Goal: Communication & Community: Connect with others

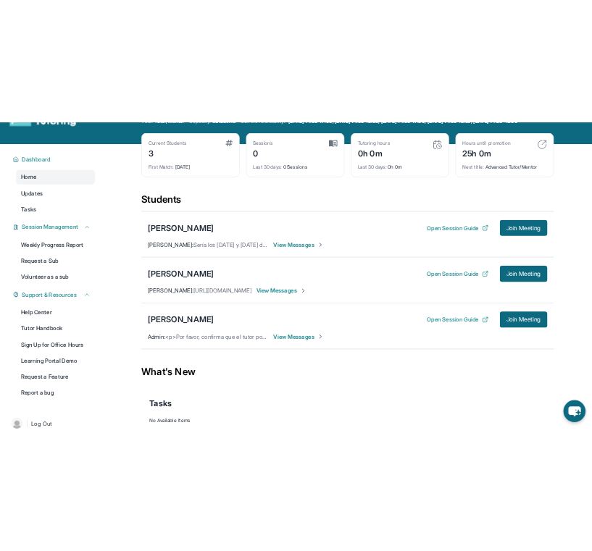
scroll to position [54, 0]
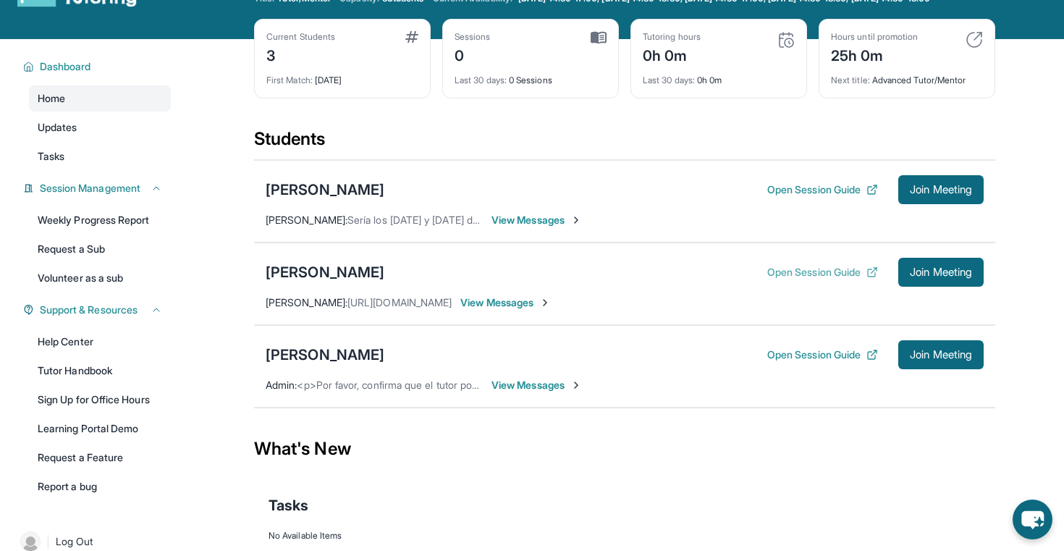
click at [796, 279] on button "Open Session Guide" at bounding box center [822, 272] width 111 height 14
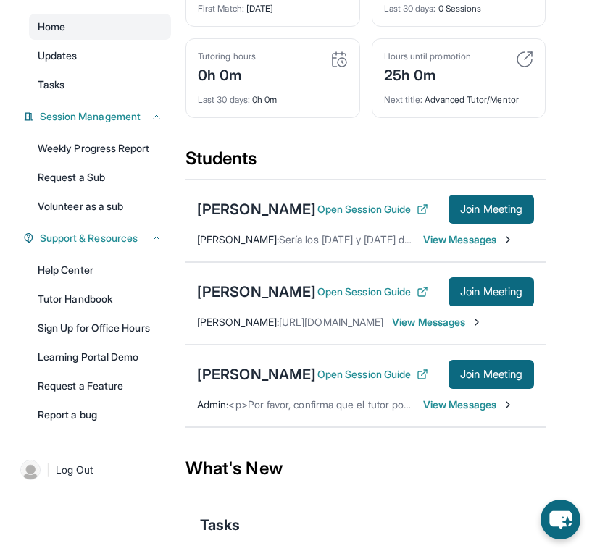
scroll to position [161, 0]
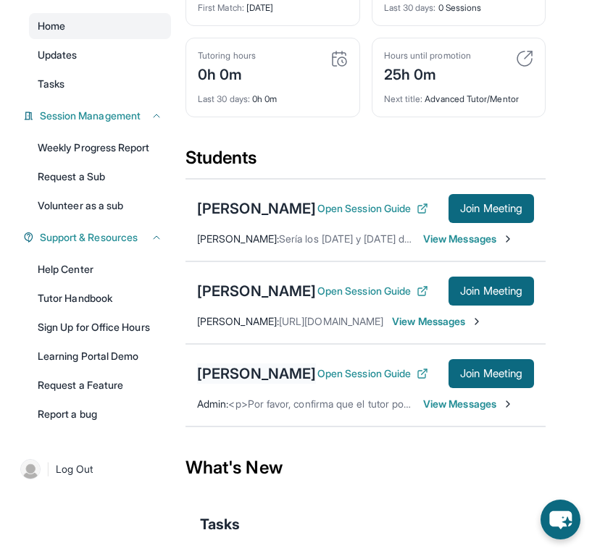
click at [244, 384] on div "[PERSON_NAME]" at bounding box center [256, 373] width 119 height 20
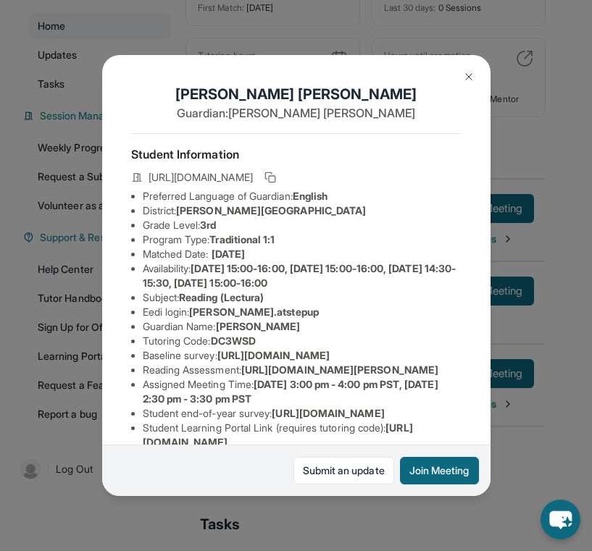
click at [469, 77] on img at bounding box center [469, 77] width 12 height 12
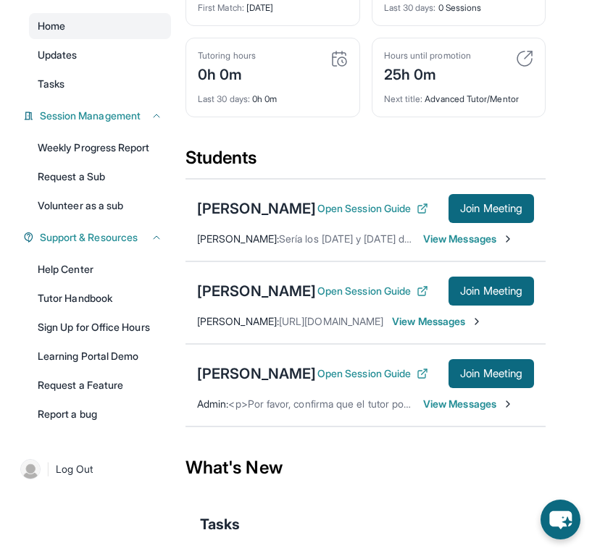
click at [279, 410] on span "<p>Por favor, confirma que el tutor podrá asistir a tu primera hora de reunión …" at bounding box center [496, 404] width 536 height 12
click at [259, 384] on div "[PERSON_NAME]" at bounding box center [256, 373] width 119 height 20
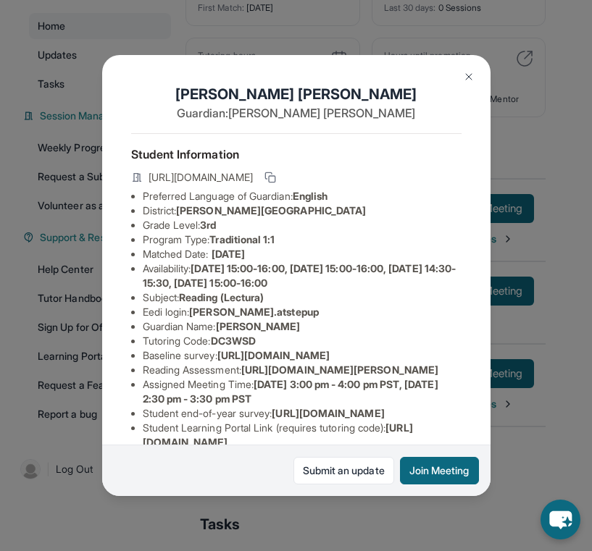
click at [522, 178] on div "Noemi Meza Guardian: Danielle Figueroa Student Information https://student-port…" at bounding box center [296, 275] width 592 height 551
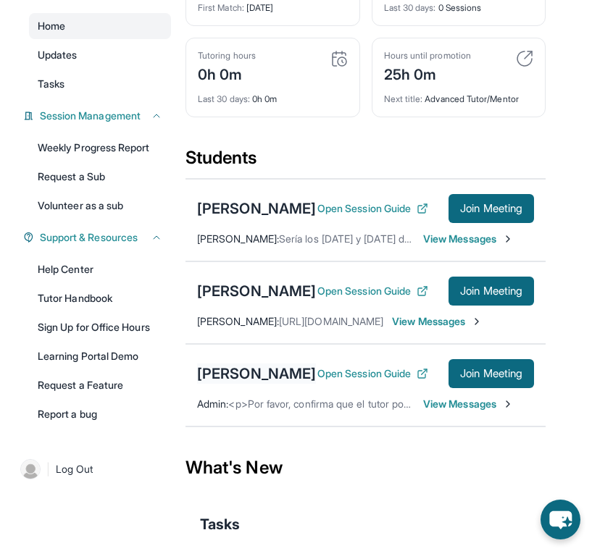
click at [266, 384] on div "[PERSON_NAME]" at bounding box center [256, 373] width 119 height 20
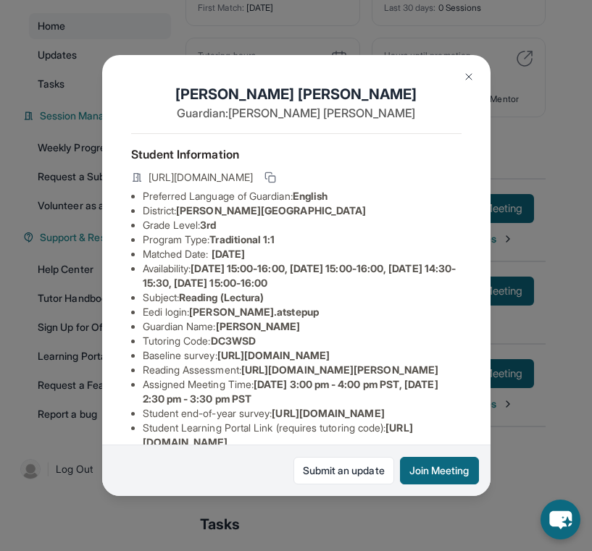
click at [475, 73] on button at bounding box center [468, 76] width 29 height 29
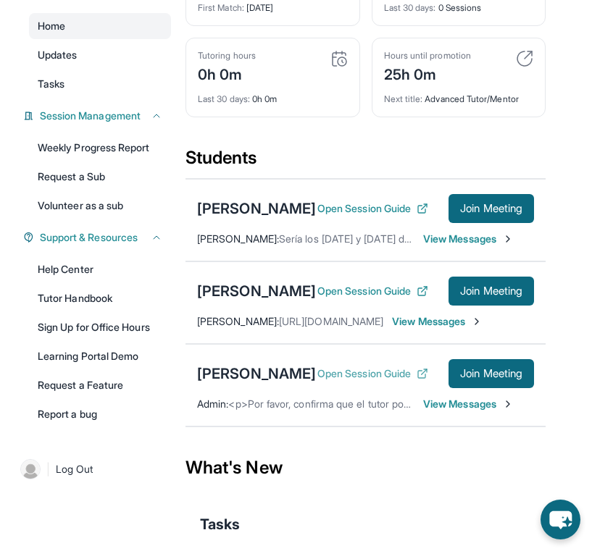
click at [339, 381] on button "Open Session Guide" at bounding box center [372, 373] width 111 height 14
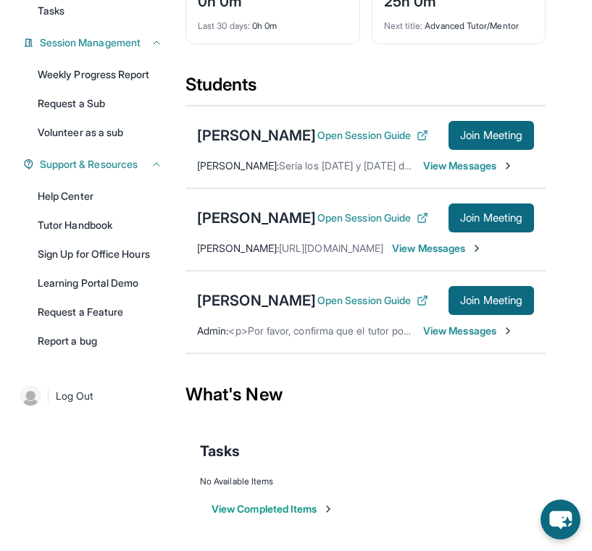
click at [447, 335] on span "View Messages" at bounding box center [468, 331] width 91 height 14
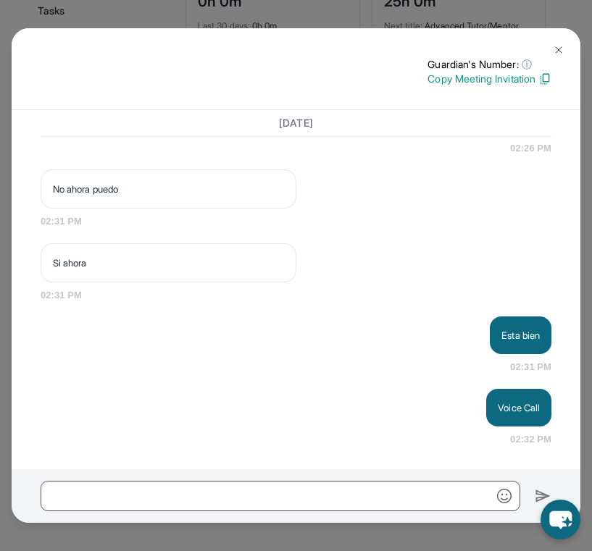
scroll to position [1695, 0]
click at [558, 50] on img at bounding box center [558, 50] width 12 height 12
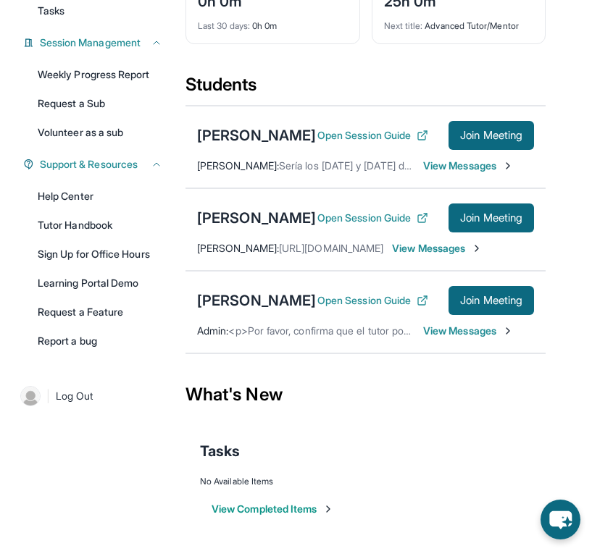
click at [456, 332] on span "View Messages" at bounding box center [468, 331] width 91 height 14
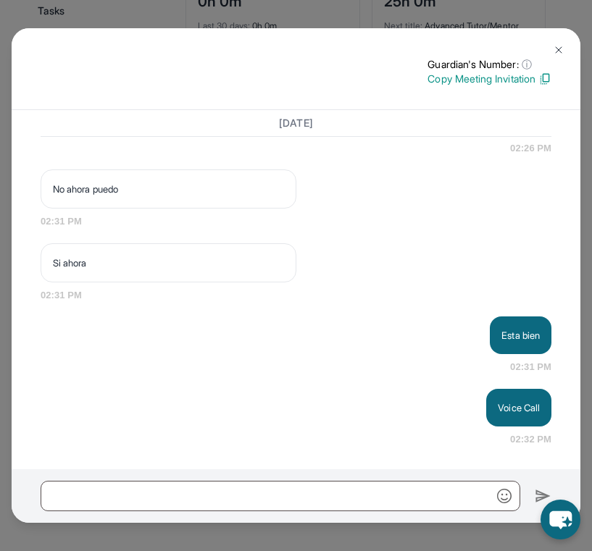
click at [560, 43] on button at bounding box center [558, 49] width 29 height 29
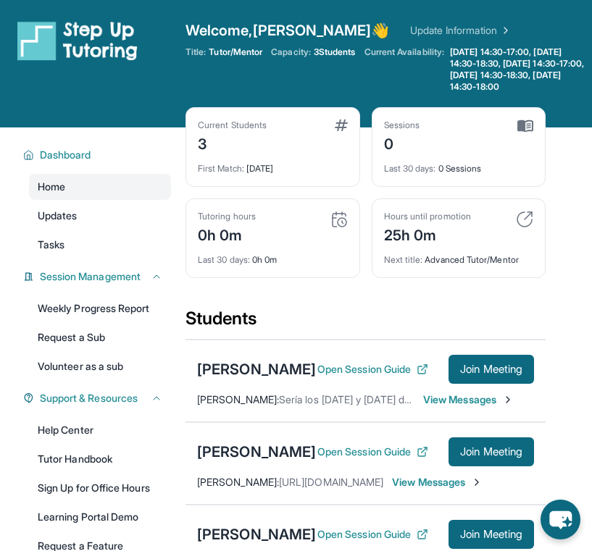
scroll to position [202, 0]
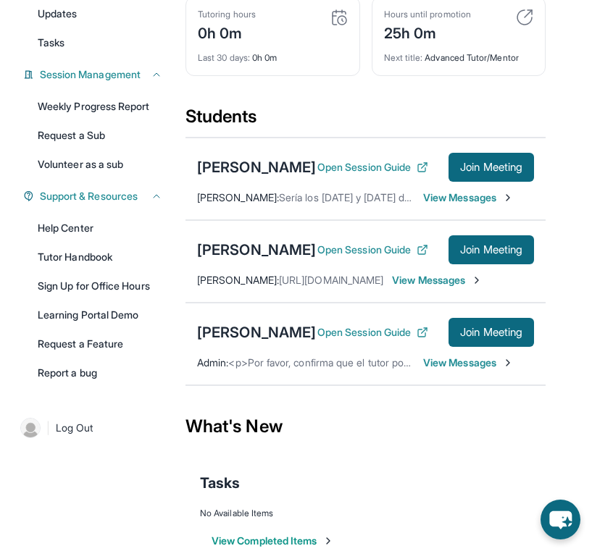
click at [469, 370] on span "View Messages" at bounding box center [468, 363] width 91 height 14
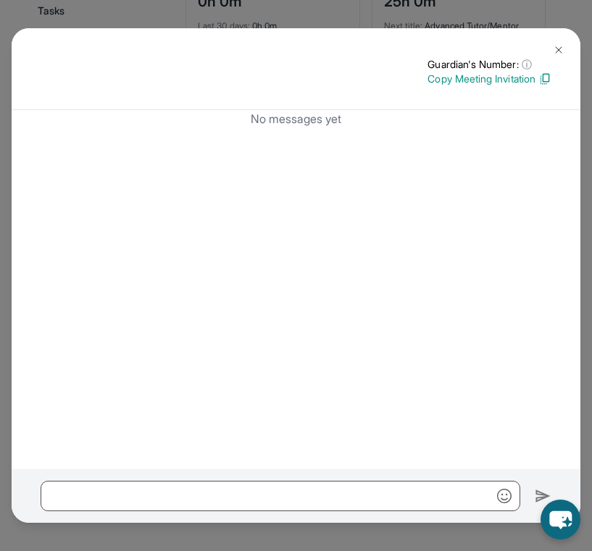
scroll to position [243, 0]
click at [558, 46] on img at bounding box center [558, 50] width 12 height 12
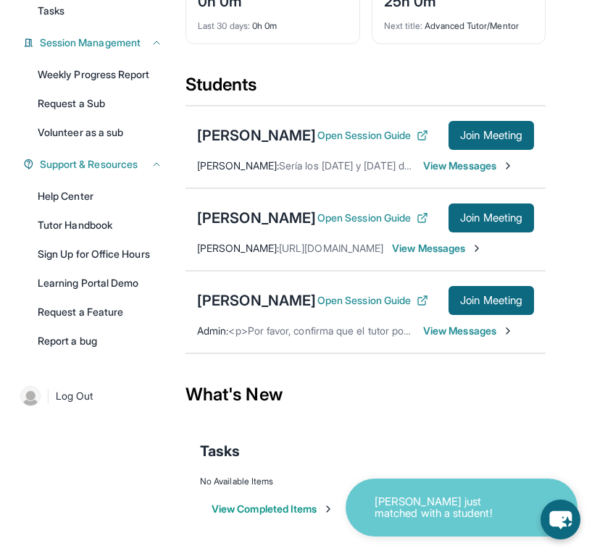
scroll to position [257, 0]
click at [468, 510] on p "[PERSON_NAME] R just matched with a student!" at bounding box center [446, 508] width 145 height 24
click at [452, 508] on p "[PERSON_NAME] R just matched with a student!" at bounding box center [446, 508] width 145 height 24
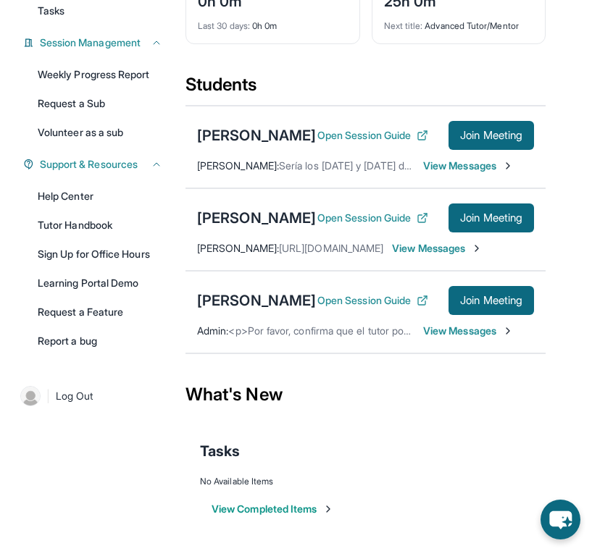
click at [348, 332] on span "<p>Por favor, confirma que el tutor podrá asistir a tu primera hora de reunión …" at bounding box center [496, 330] width 536 height 12
click at [232, 300] on div "[PERSON_NAME]" at bounding box center [256, 300] width 119 height 20
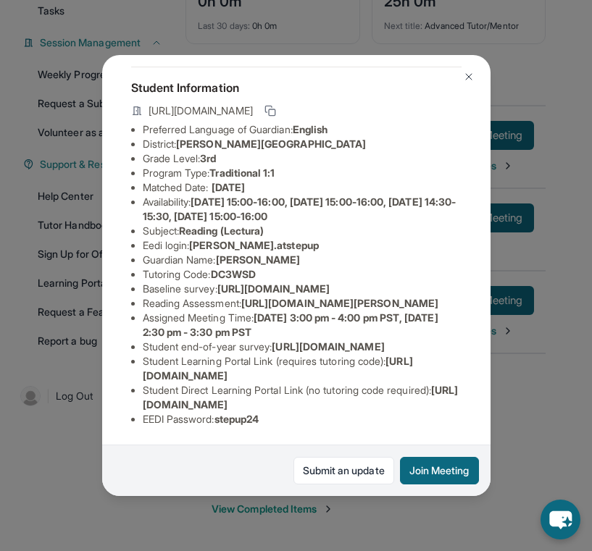
scroll to position [101, 0]
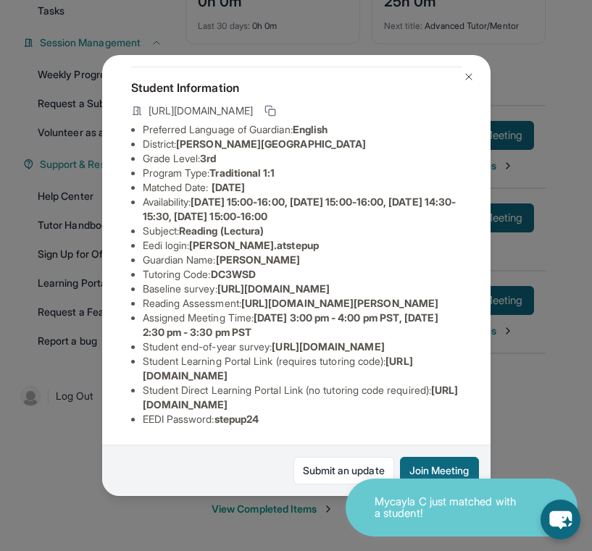
click at [517, 431] on div "[PERSON_NAME] Guardian: [PERSON_NAME] Student Information [URL][DOMAIN_NAME] Pr…" at bounding box center [296, 275] width 592 height 551
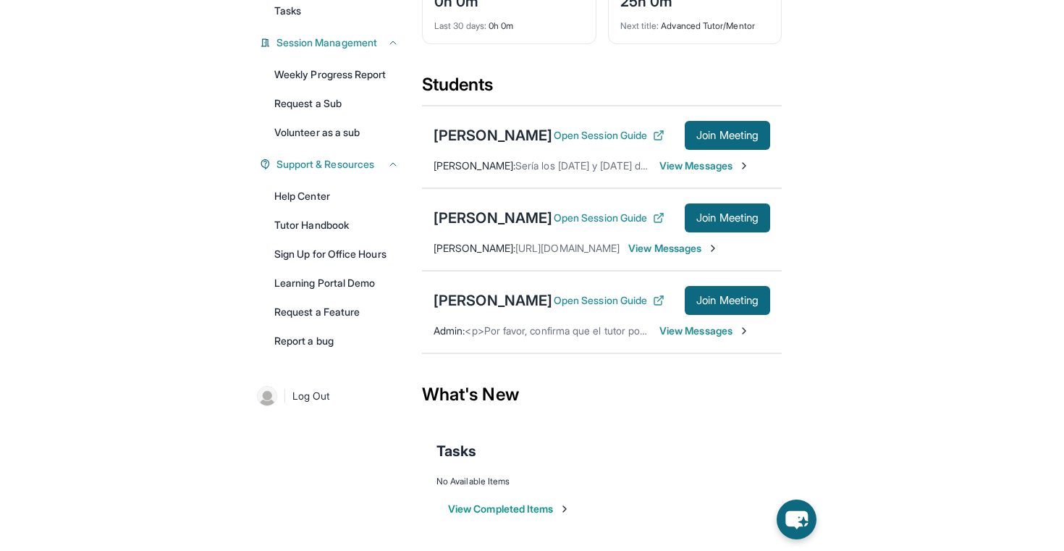
scroll to position [119, 0]
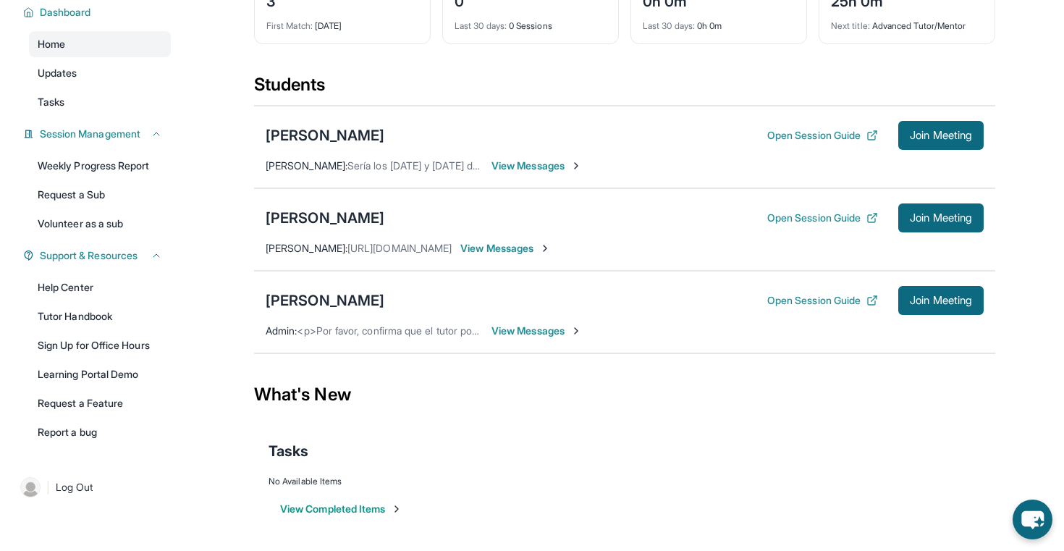
click at [536, 248] on span "View Messages" at bounding box center [505, 248] width 91 height 14
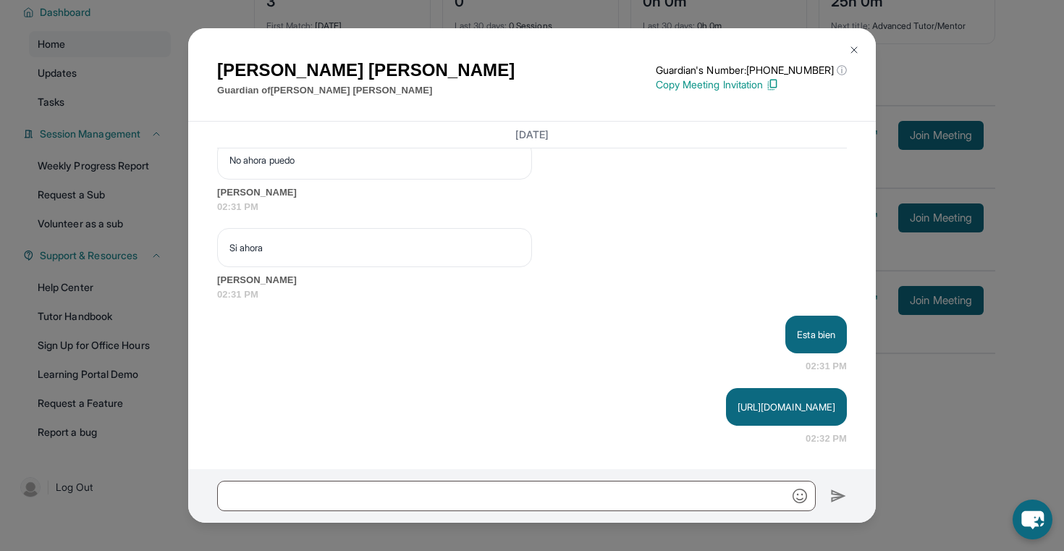
scroll to position [1632, 0]
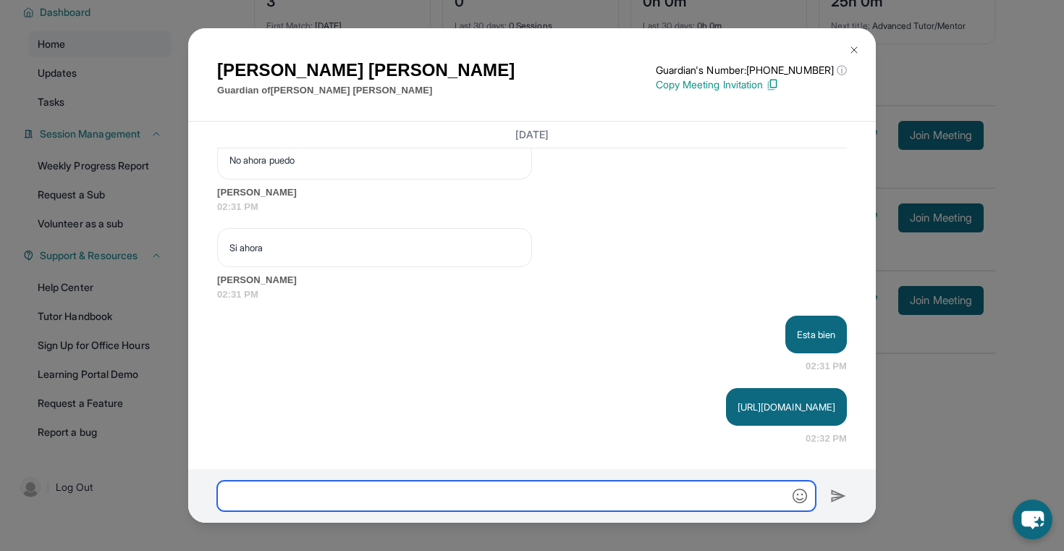
click at [591, 500] on input "text" at bounding box center [516, 496] width 599 height 30
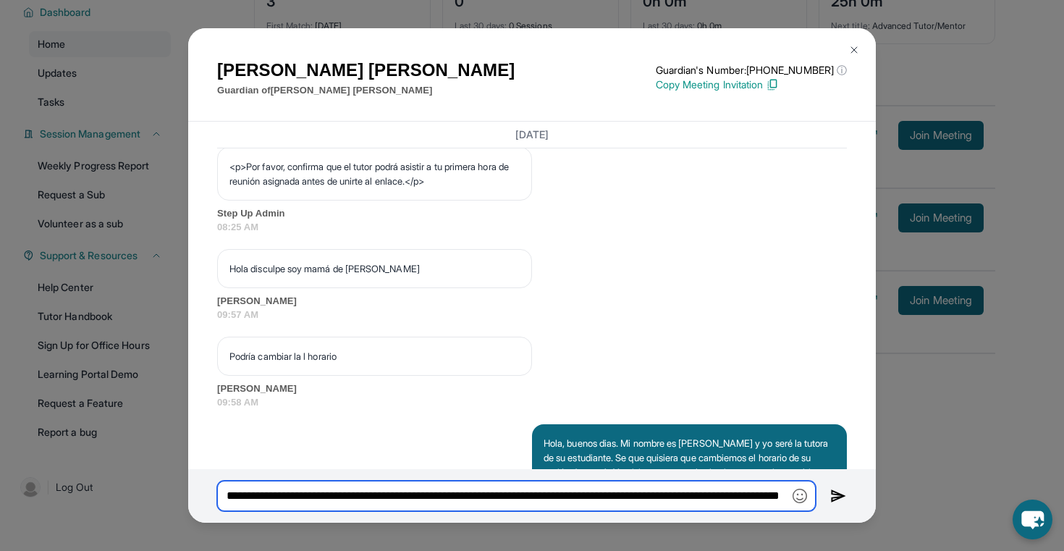
scroll to position [0, 0]
drag, startPoint x: 765, startPoint y: 497, endPoint x: 230, endPoint y: 487, distance: 535.2
click at [230, 487] on input "**********" at bounding box center [516, 496] width 599 height 30
type input "**********"
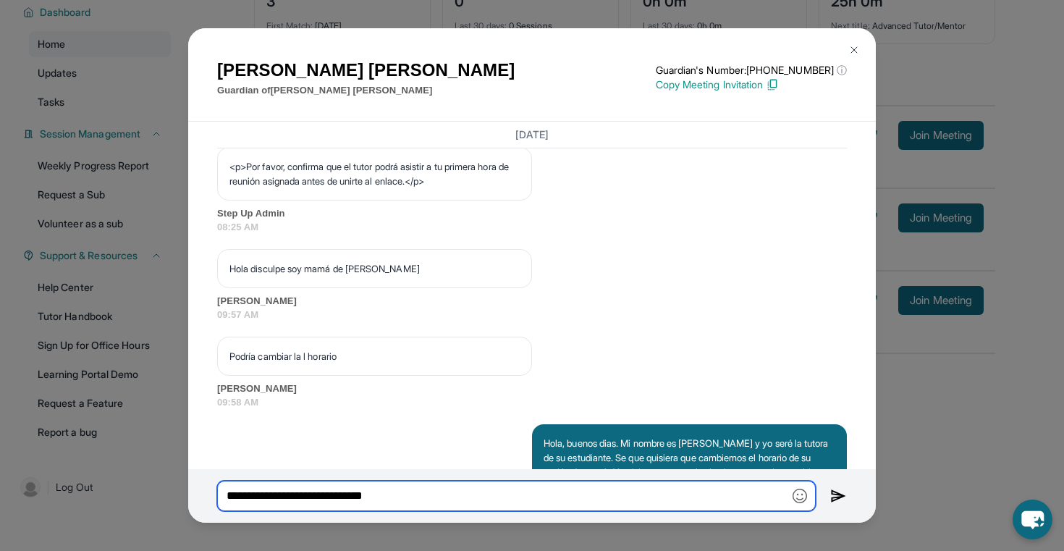
drag, startPoint x: 402, startPoint y: 494, endPoint x: 195, endPoint y: 495, distance: 207.1
click at [195, 495] on div "**********" at bounding box center [532, 496] width 688 height 54
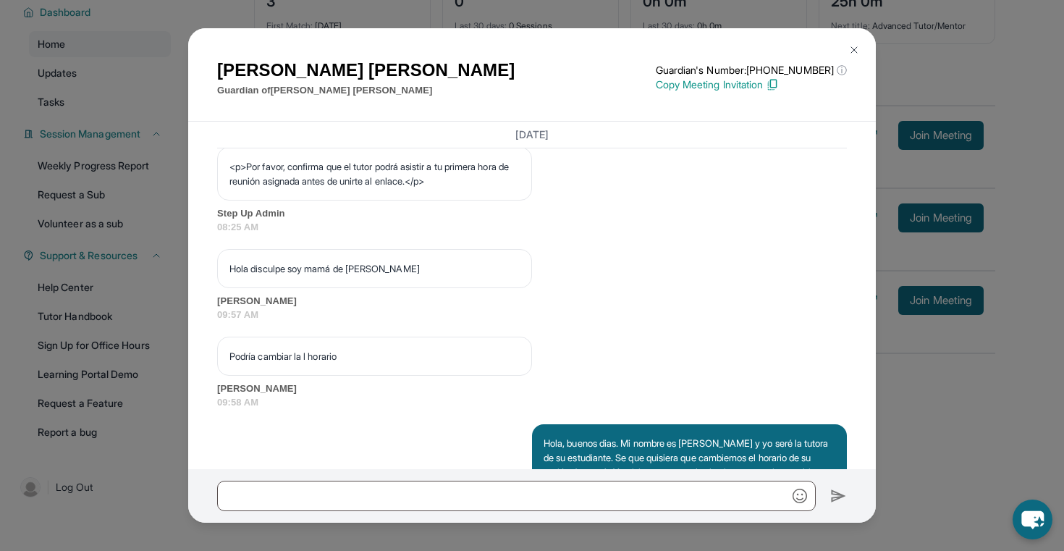
click at [591, 44] on img at bounding box center [855, 50] width 12 height 12
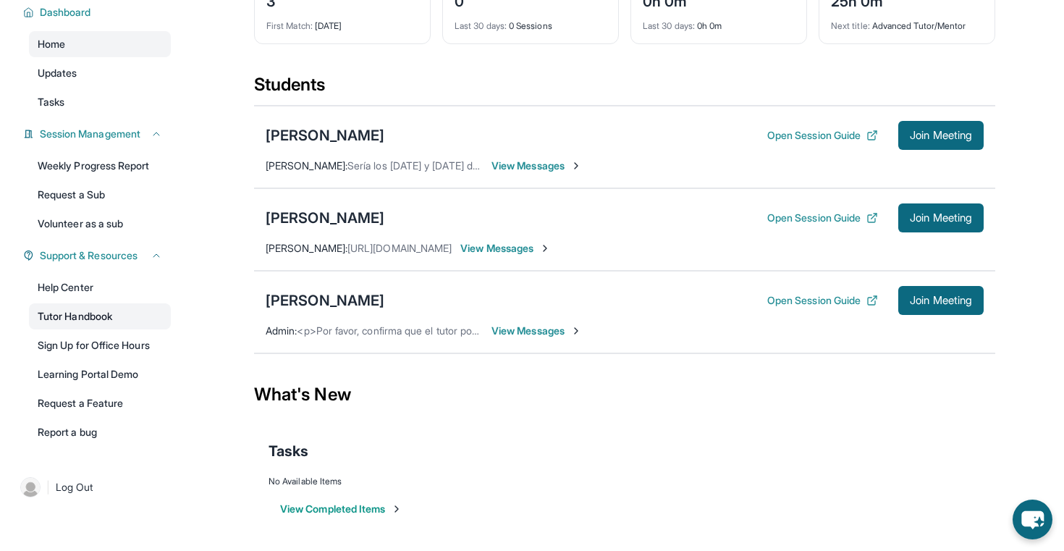
click at [99, 321] on link "Tutor Handbook" at bounding box center [100, 316] width 142 height 26
click at [533, 252] on span "View Messages" at bounding box center [505, 248] width 91 height 14
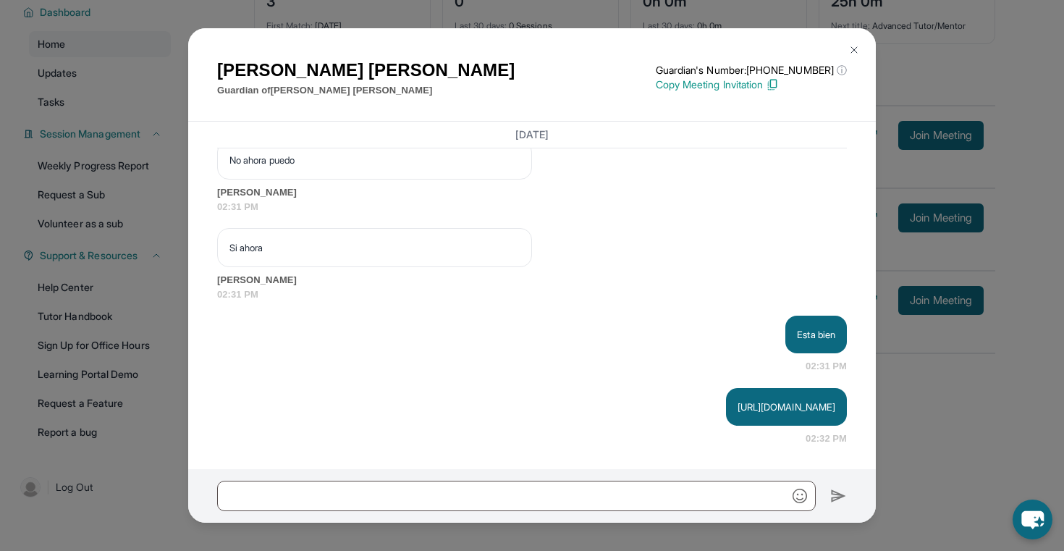
scroll to position [1632, 0]
click at [426, 516] on div at bounding box center [532, 496] width 688 height 54
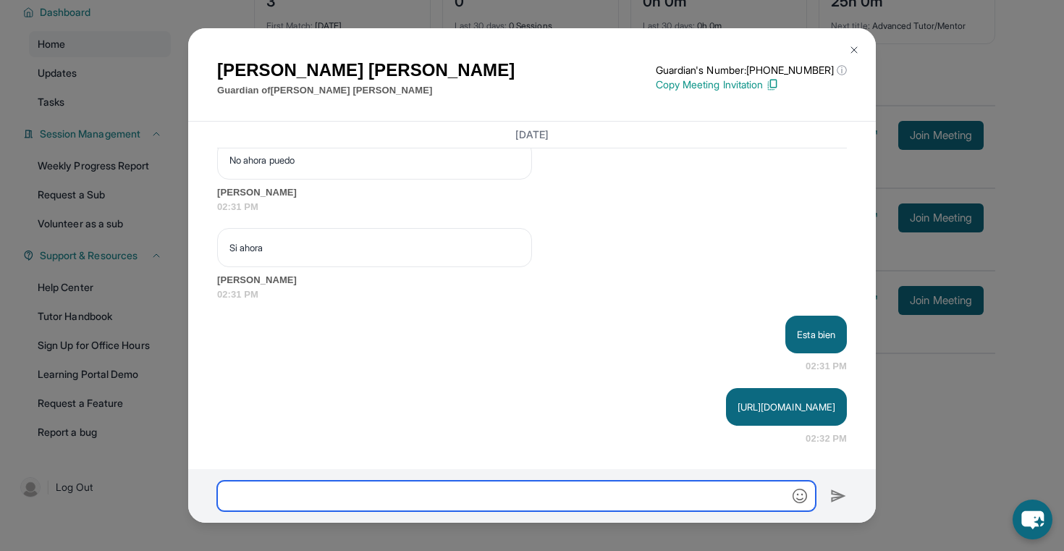
click at [412, 504] on input "text" at bounding box center [516, 496] width 599 height 30
click at [407, 493] on input "**********" at bounding box center [516, 496] width 599 height 30
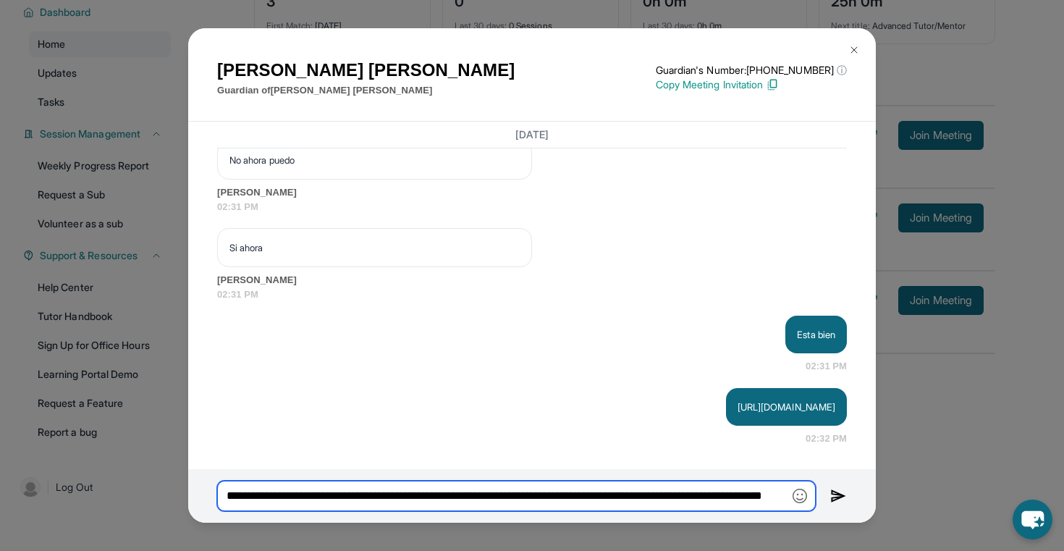
scroll to position [0, 131]
click at [353, 497] on input "**********" at bounding box center [516, 496] width 599 height 30
click at [591, 497] on input "**********" at bounding box center [516, 496] width 599 height 30
drag, startPoint x: 783, startPoint y: 497, endPoint x: 198, endPoint y: 502, distance: 584.3
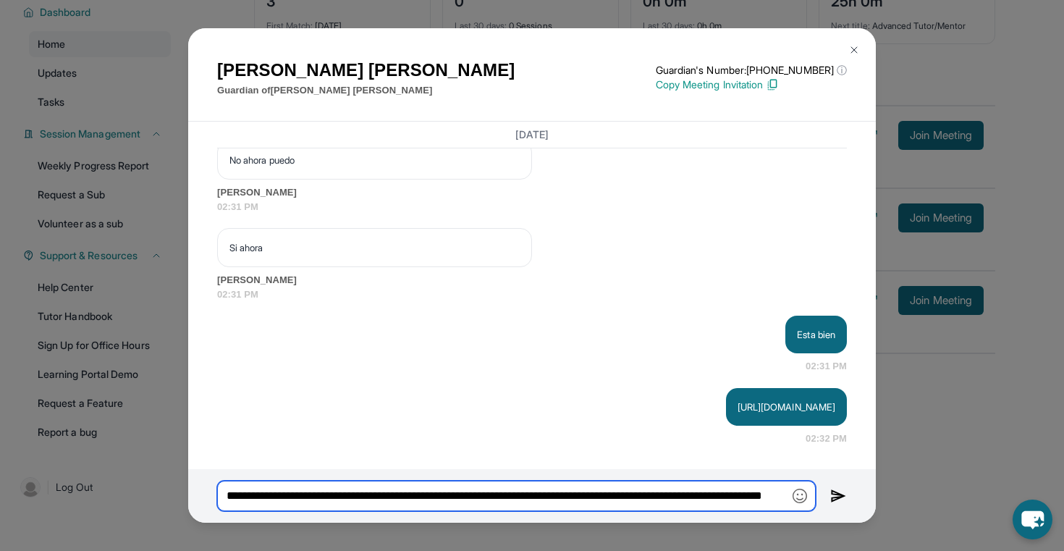
click at [198, 502] on div "**********" at bounding box center [532, 496] width 688 height 54
type input "**********"
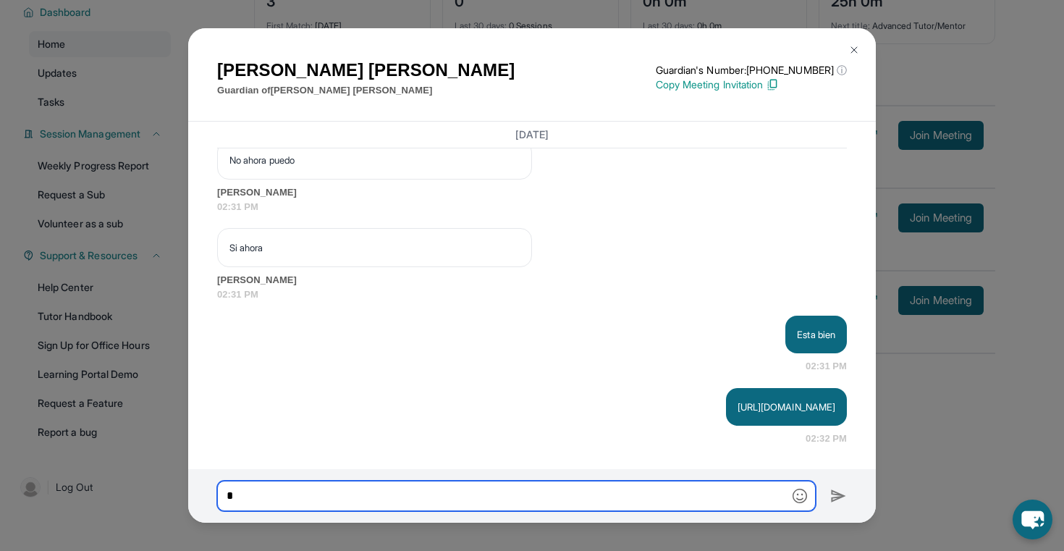
paste input "**********"
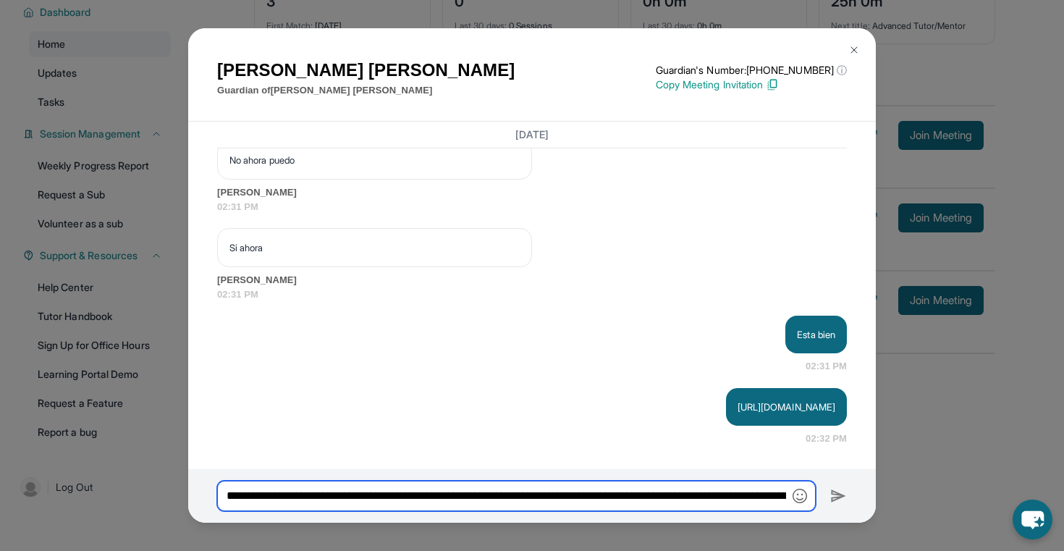
scroll to position [0, 1197]
type input "**********"
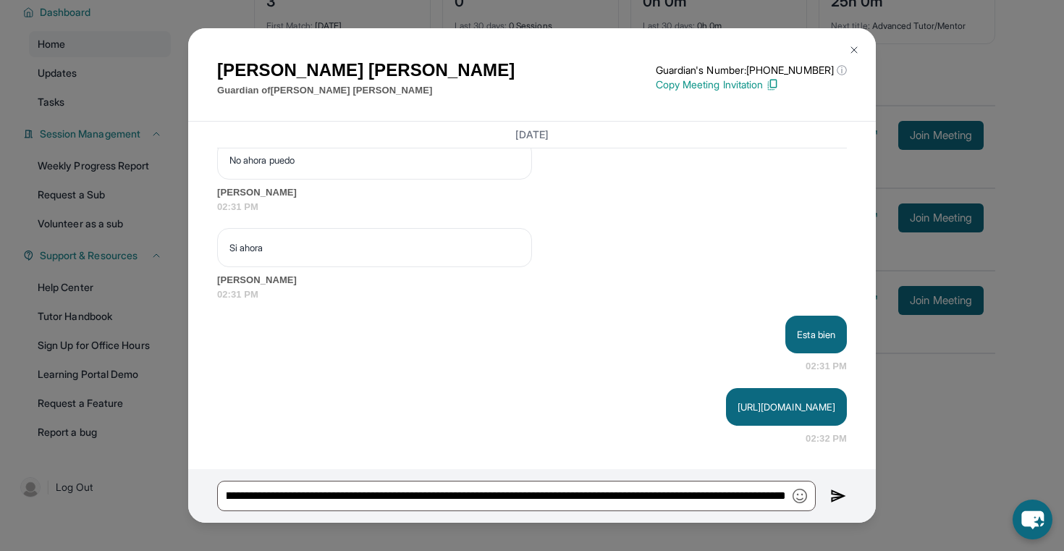
click at [591, 494] on img at bounding box center [838, 495] width 17 height 17
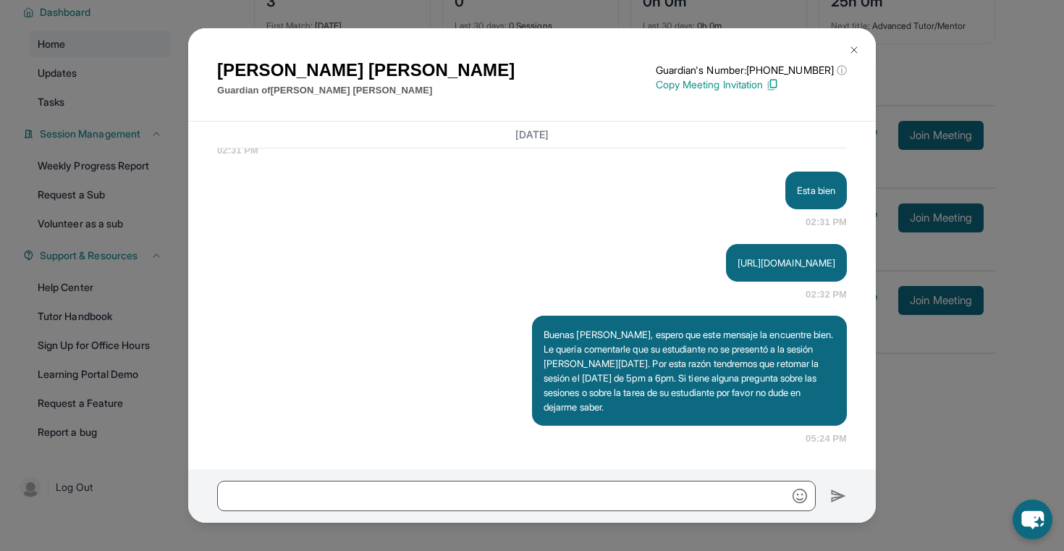
scroll to position [1776, 0]
click at [591, 49] on img at bounding box center [855, 50] width 12 height 12
